Goal: Task Accomplishment & Management: Manage account settings

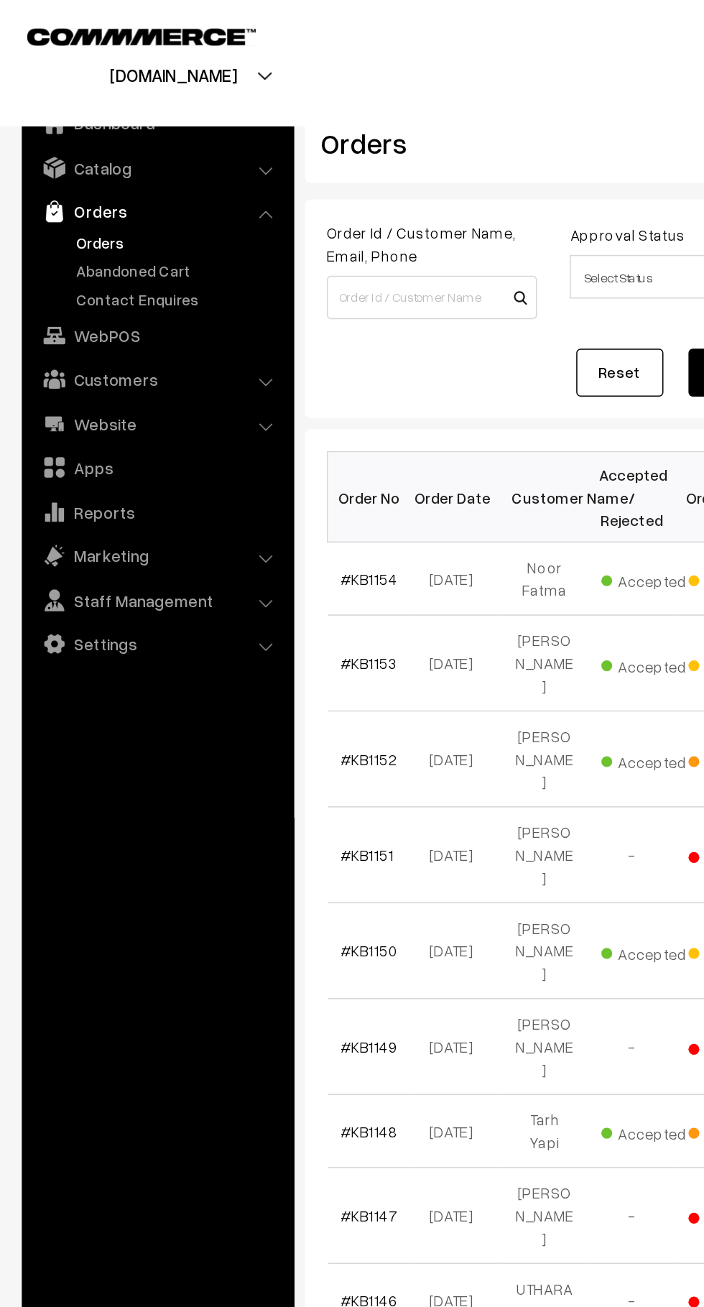
click at [121, 171] on link "Abandoned Cart" at bounding box center [118, 178] width 142 height 15
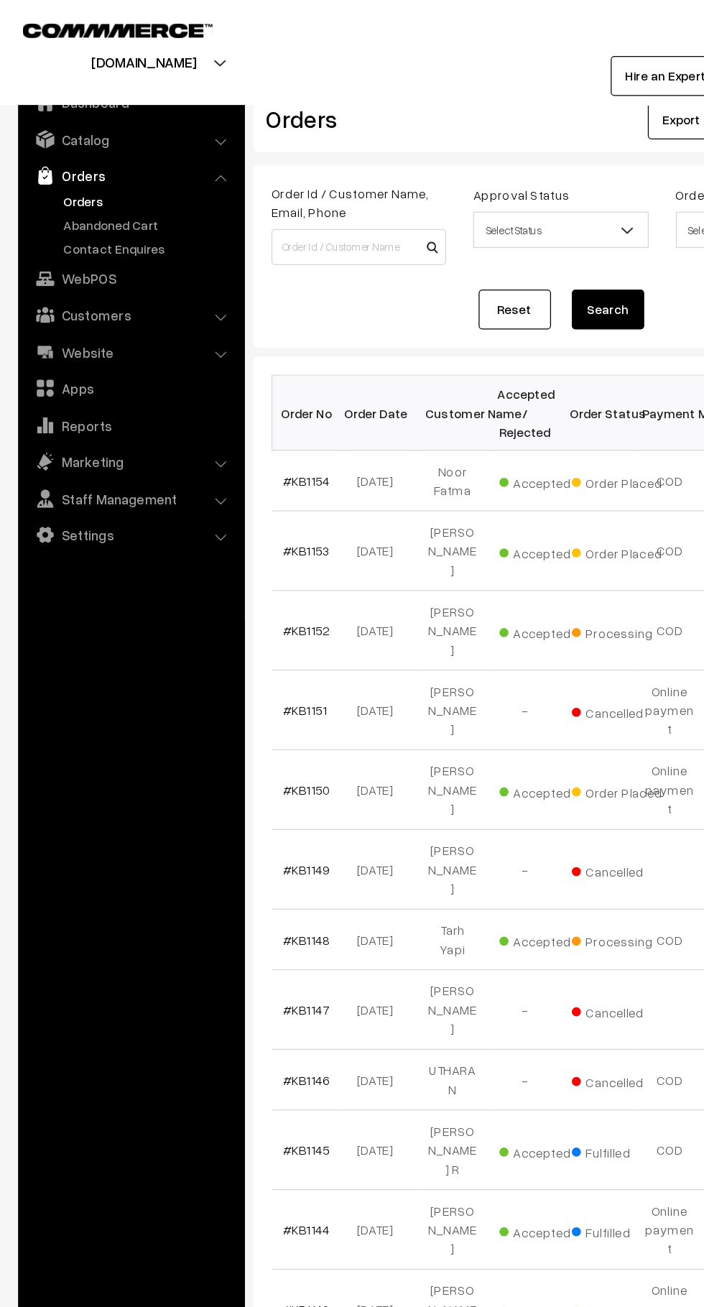
click at [62, 176] on link "Abandoned Cart" at bounding box center [118, 178] width 142 height 15
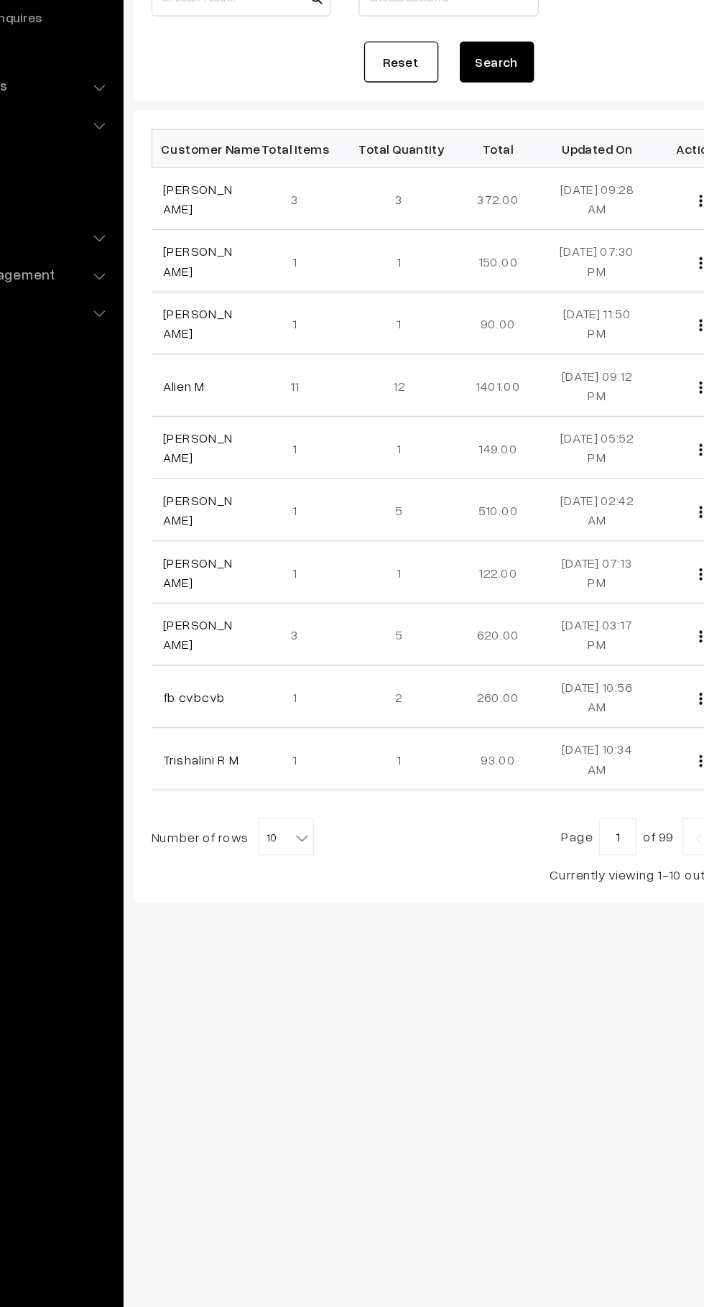
click at [232, 338] on link "[PERSON_NAME]" at bounding box center [252, 337] width 54 height 27
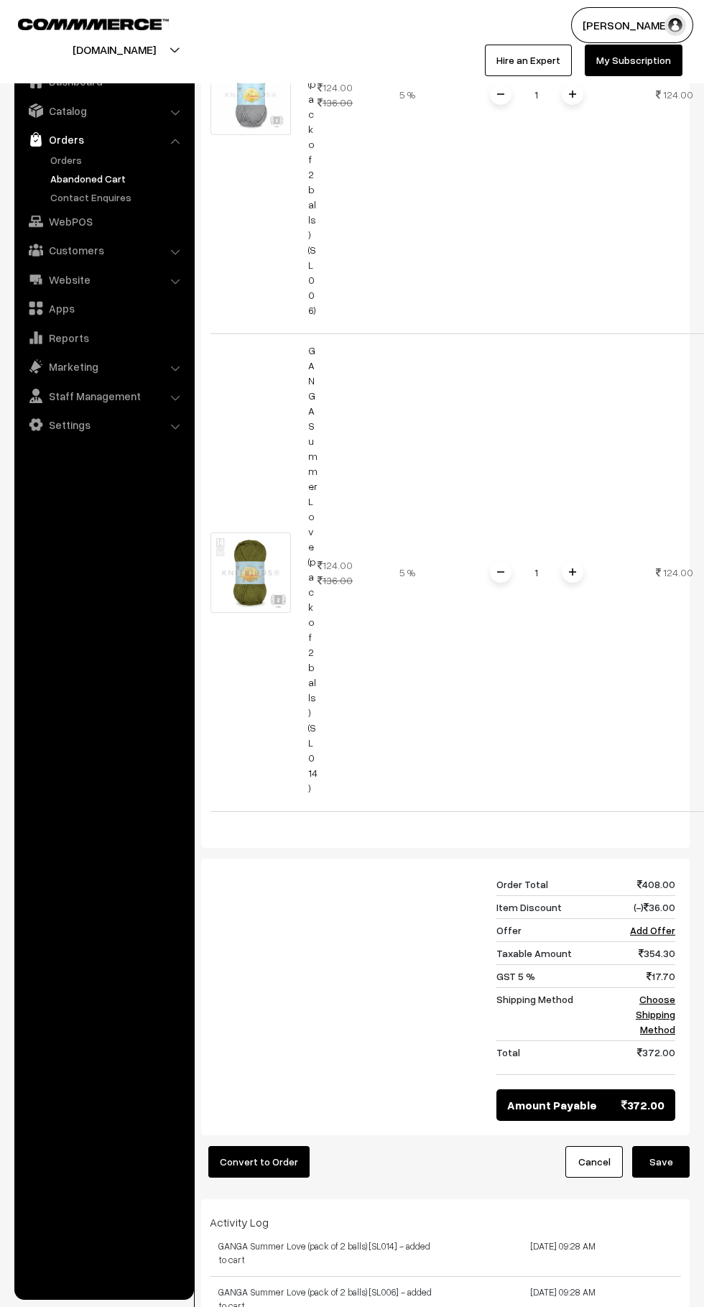
scroll to position [1137, 0]
